Goal: Check status

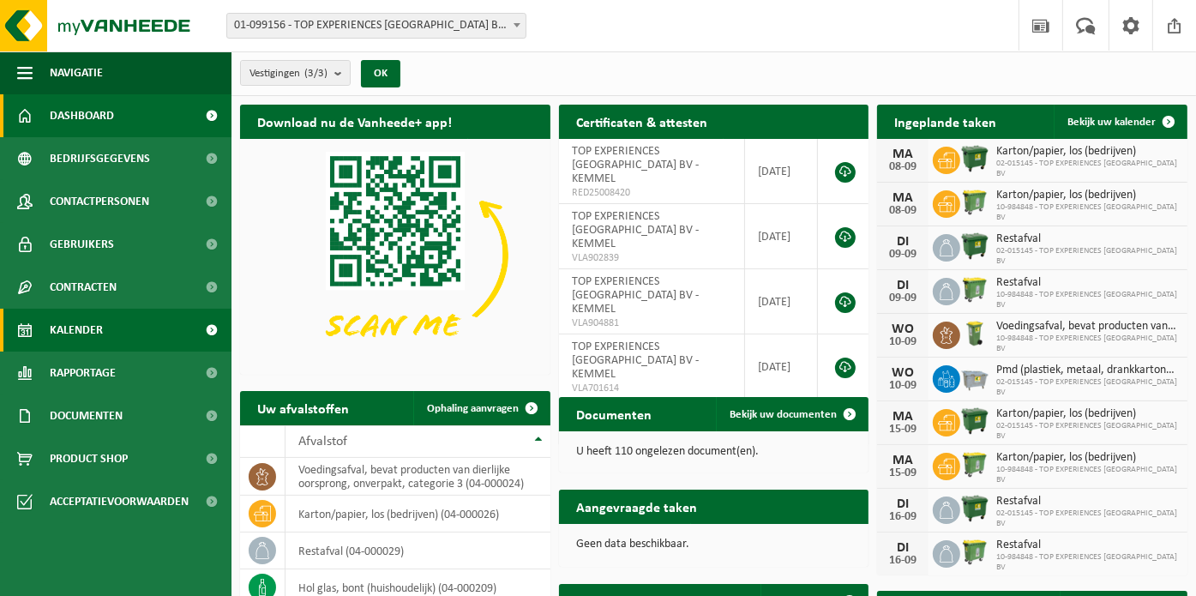
click at [81, 335] on span "Kalender" at bounding box center [76, 330] width 53 height 43
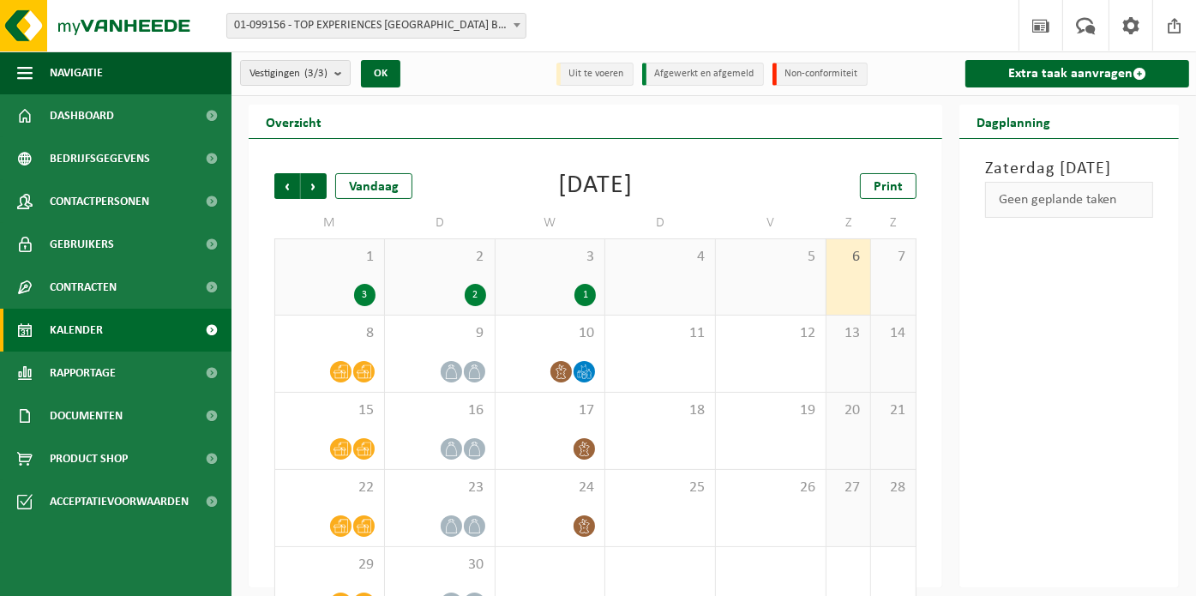
click at [368, 294] on div "3" at bounding box center [364, 295] width 21 height 22
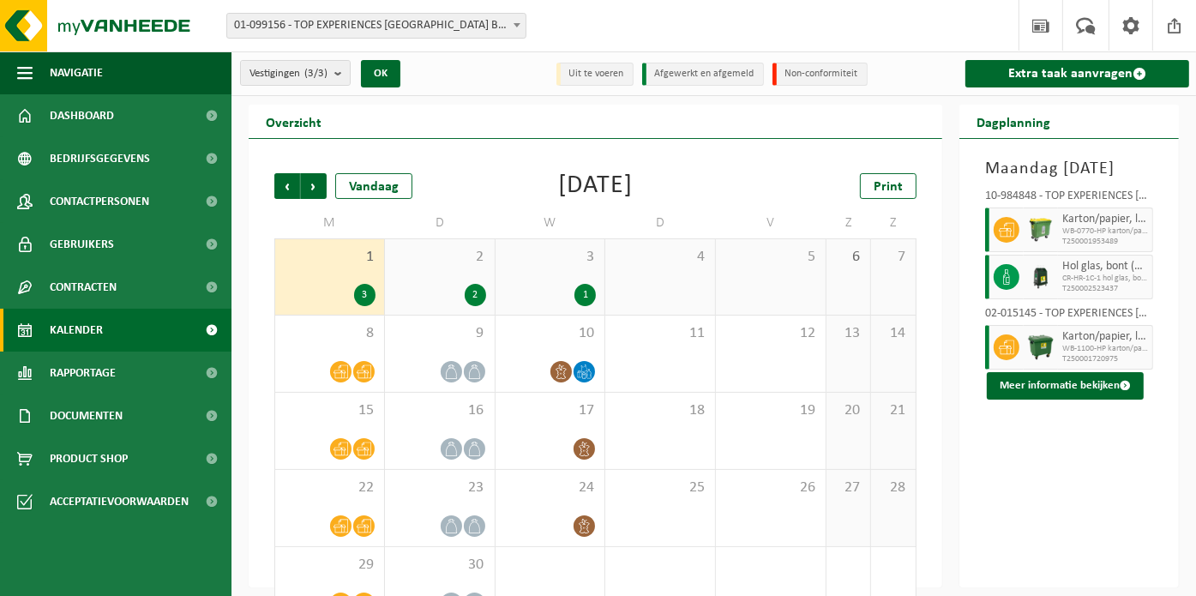
click at [483, 294] on div "2" at bounding box center [475, 295] width 21 height 22
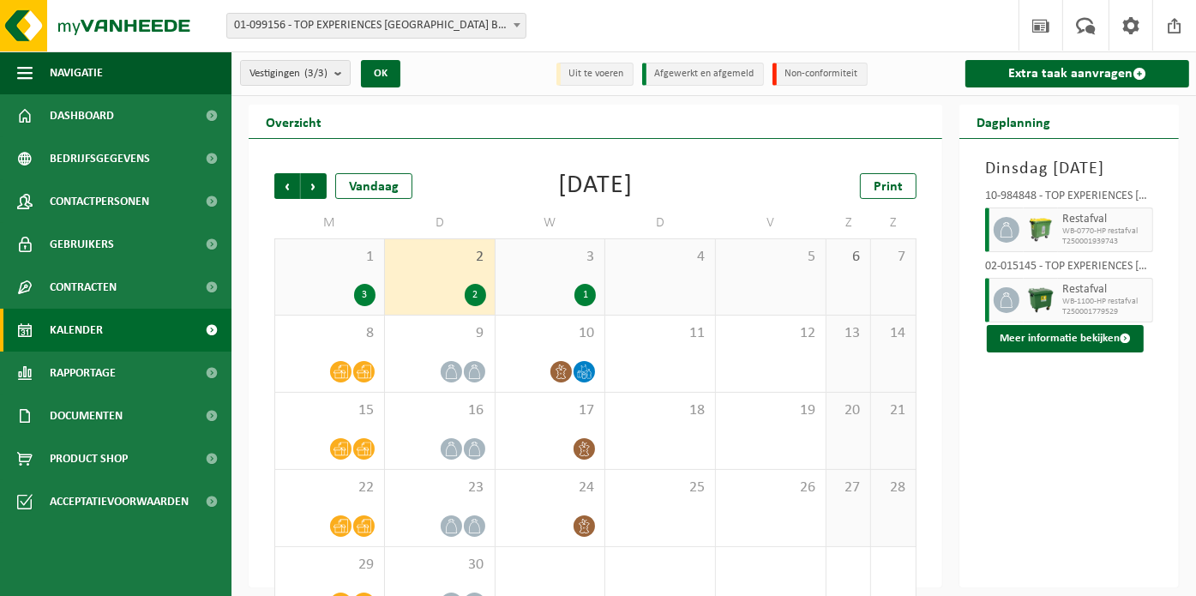
click at [590, 294] on div "1" at bounding box center [585, 295] width 21 height 22
